Goal: Navigation & Orientation: Find specific page/section

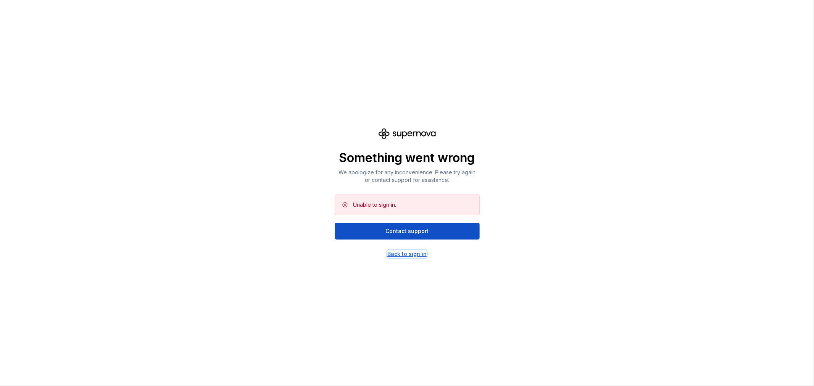
click at [394, 255] on div "Back to sign in" at bounding box center [406, 254] width 39 height 8
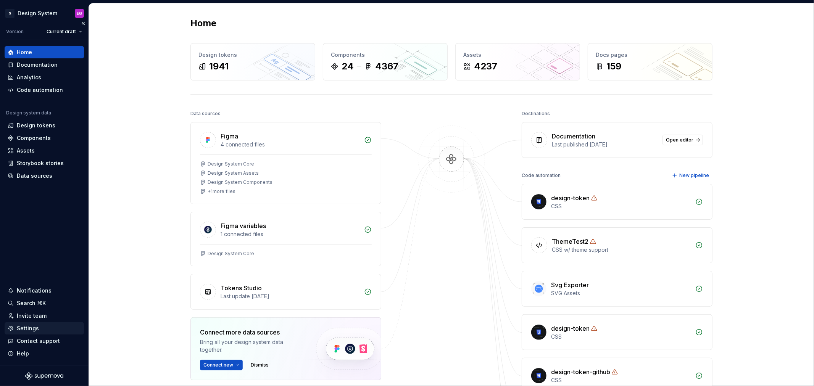
click at [27, 326] on div "Settings" at bounding box center [28, 329] width 22 height 8
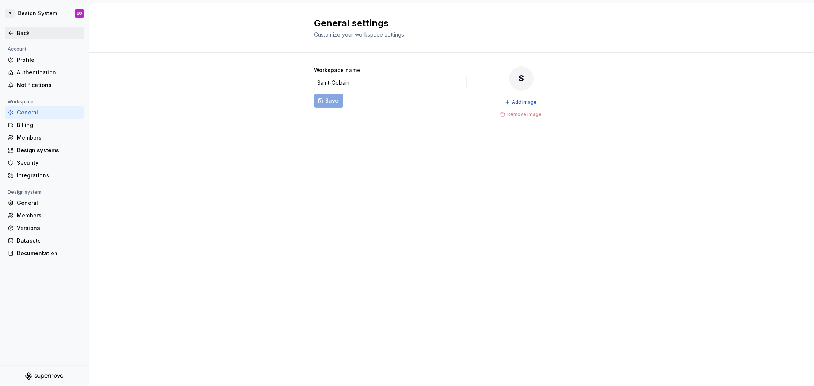
click at [18, 33] on div "Back" at bounding box center [49, 33] width 64 height 8
